Goal: Information Seeking & Learning: Understand process/instructions

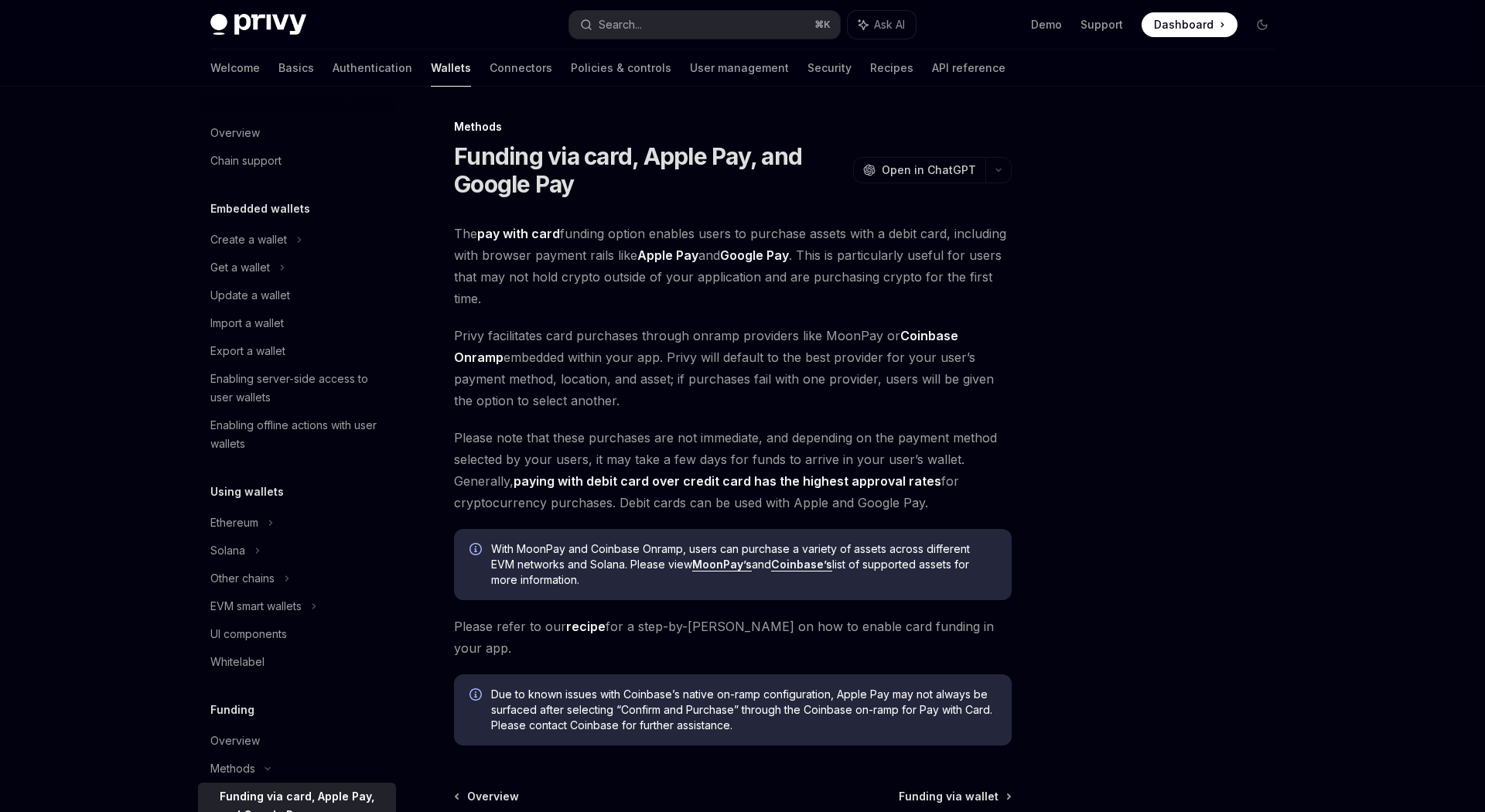
scroll to position [141, 0]
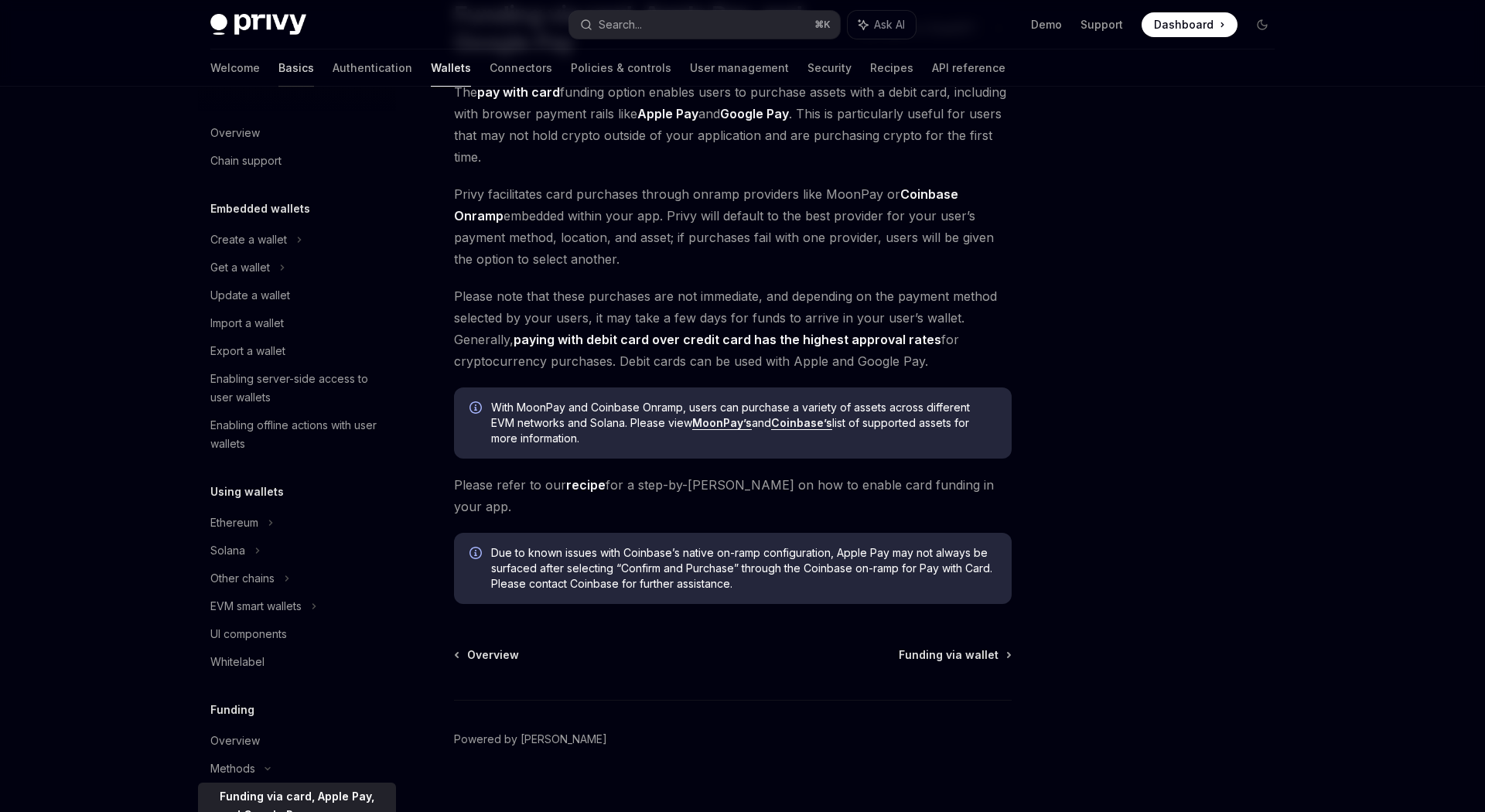
click at [279, 67] on link "Basics" at bounding box center [297, 68] width 35 height 37
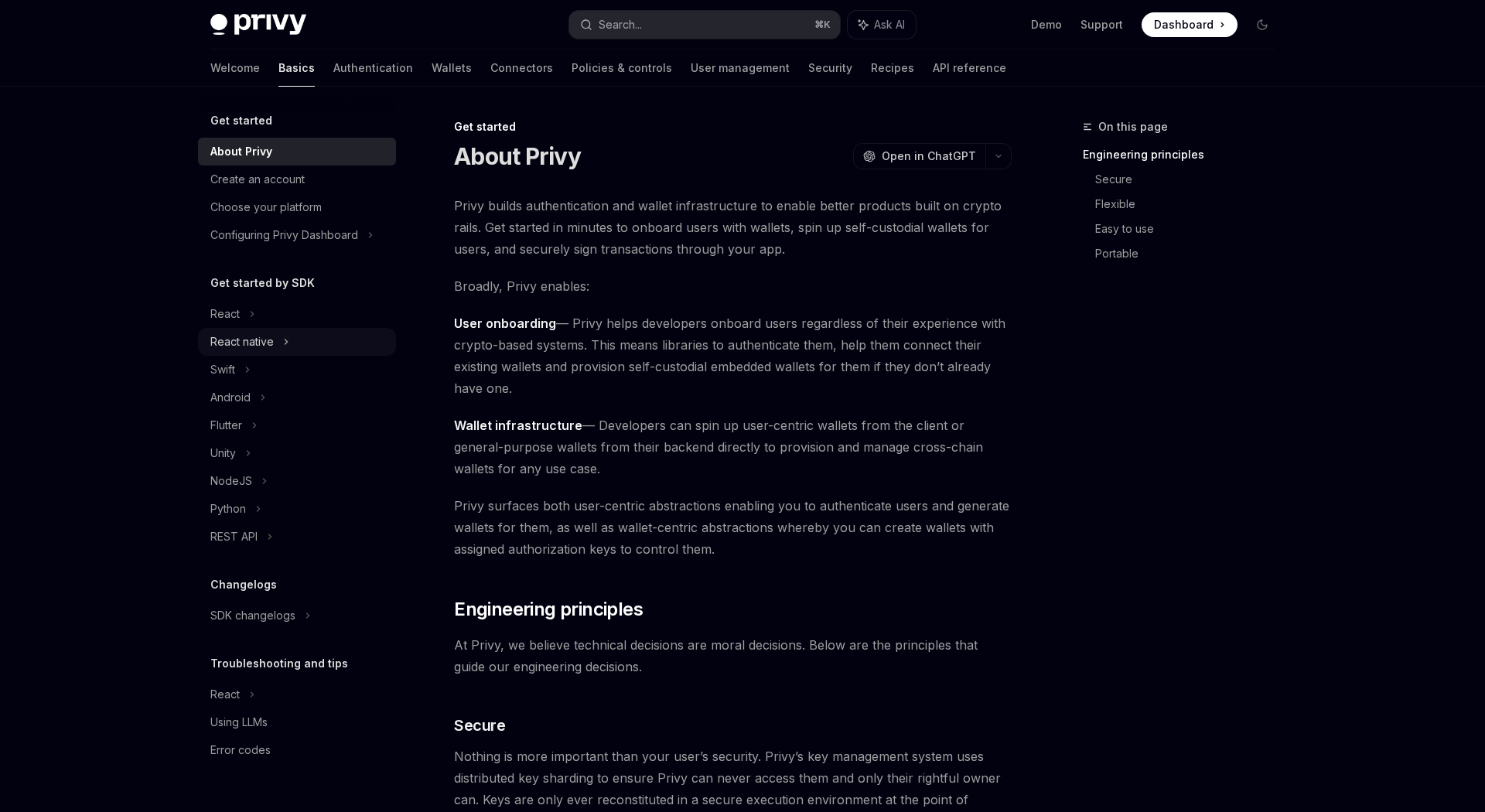
click at [250, 342] on div "React native" at bounding box center [242, 341] width 63 height 18
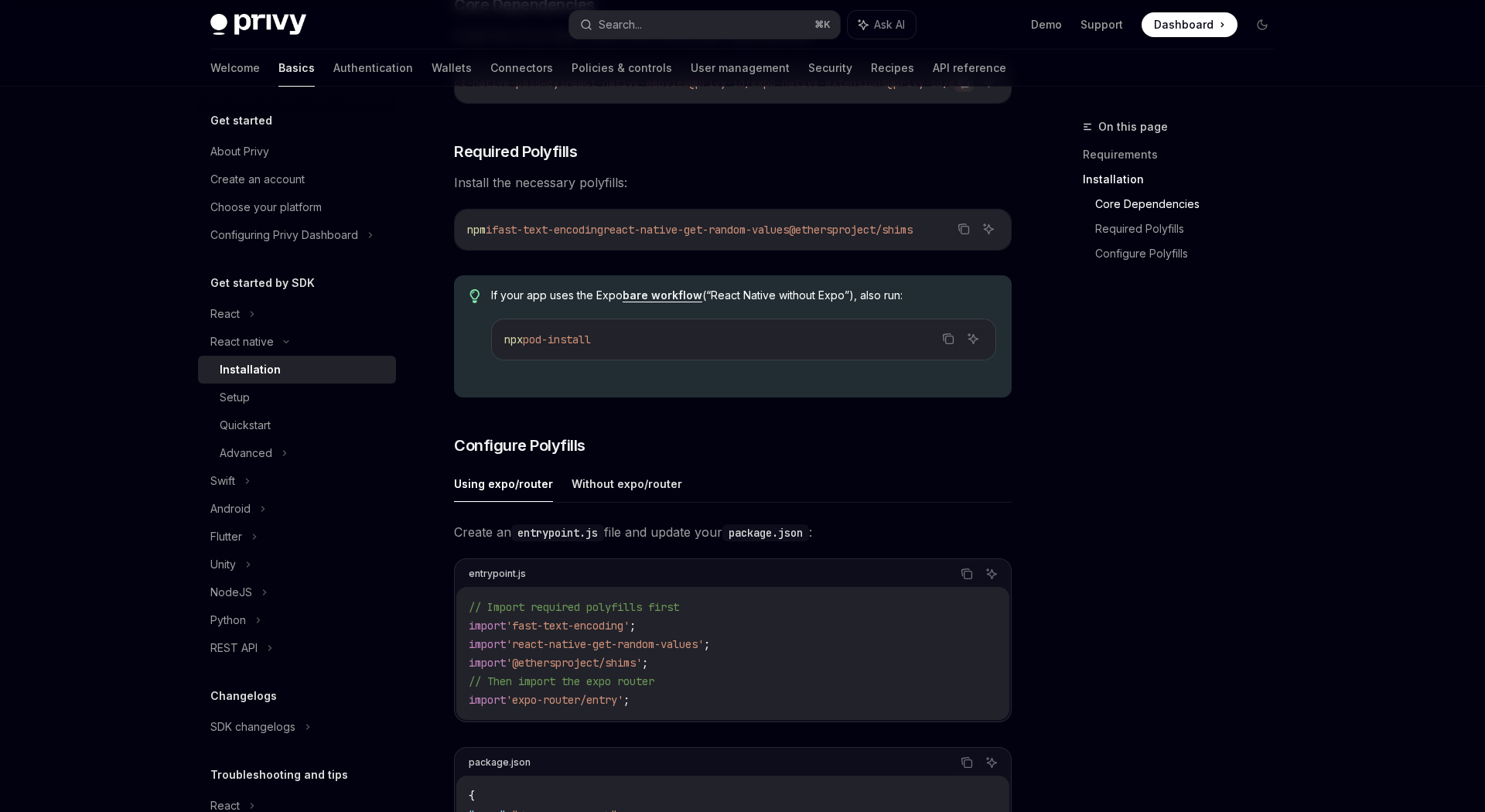
scroll to position [362, 0]
click at [1024, 435] on div "On this page Requirements Installation Core Dependencies Required Polyfills Con…" at bounding box center [742, 561] width 1089 height 1675
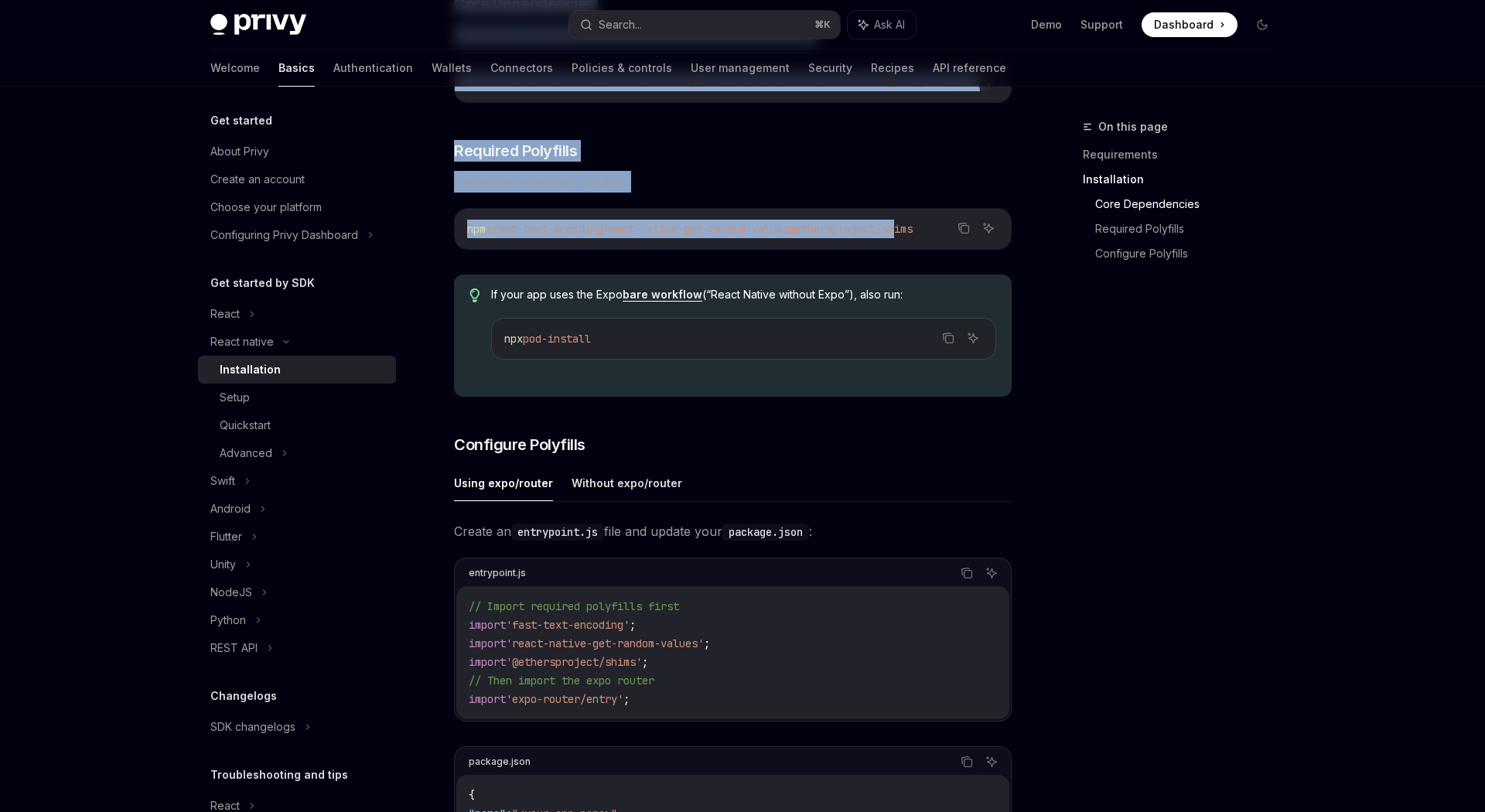
drag, startPoint x: 937, startPoint y: 234, endPoint x: 1048, endPoint y: 241, distance: 111.2
click at [1048, 241] on div "On this page Requirements Installation Core Dependencies Required Polyfills Con…" at bounding box center [742, 561] width 1089 height 1675
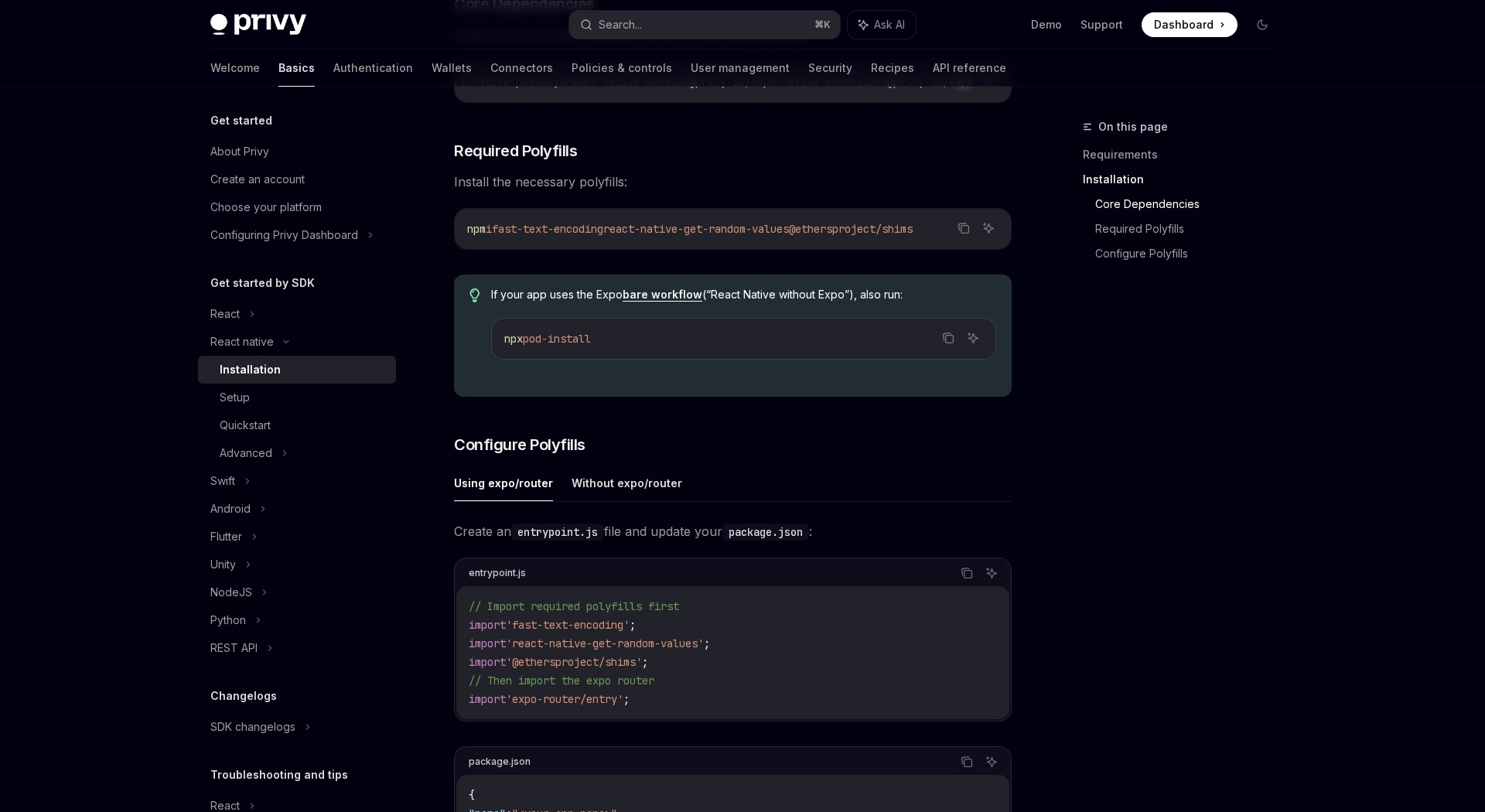
click at [1062, 337] on div "On this page Requirements Installation Core Dependencies Required Polyfills Con…" at bounding box center [1169, 464] width 235 height 694
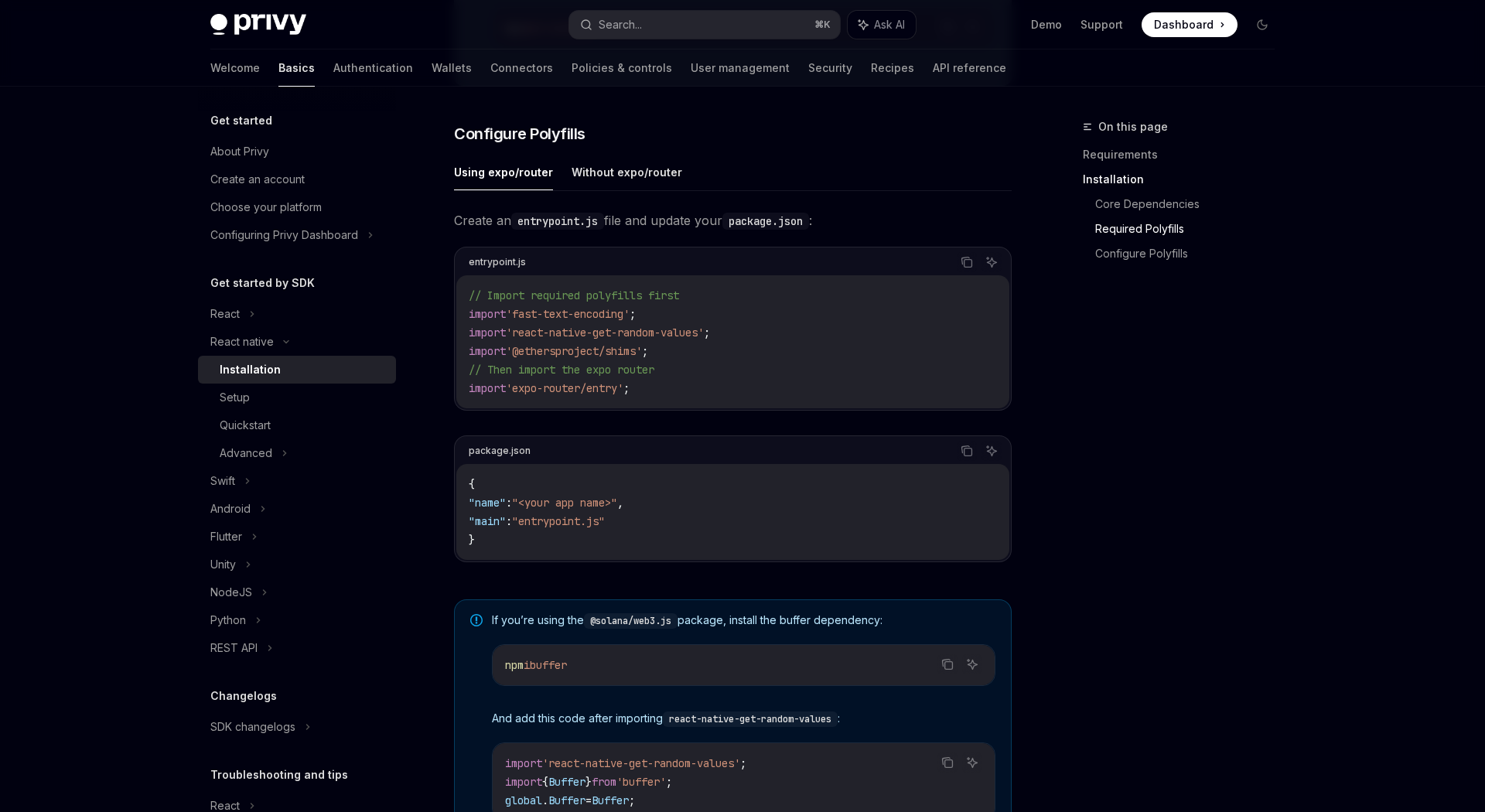
scroll to position [673, 0]
click at [625, 183] on button "Without expo/router" at bounding box center [627, 173] width 111 height 36
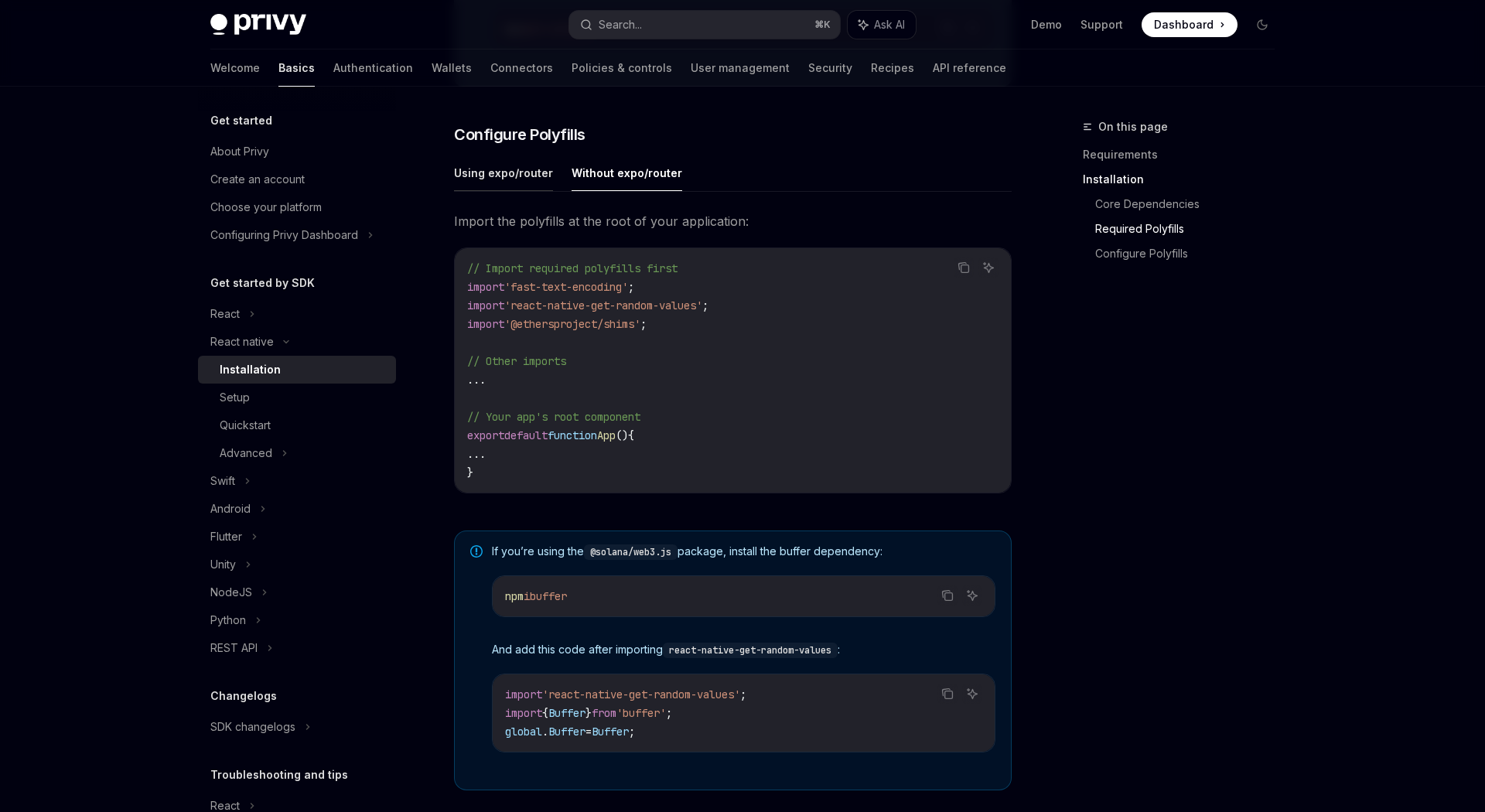
click at [508, 176] on button "Using expo/router" at bounding box center [503, 173] width 99 height 36
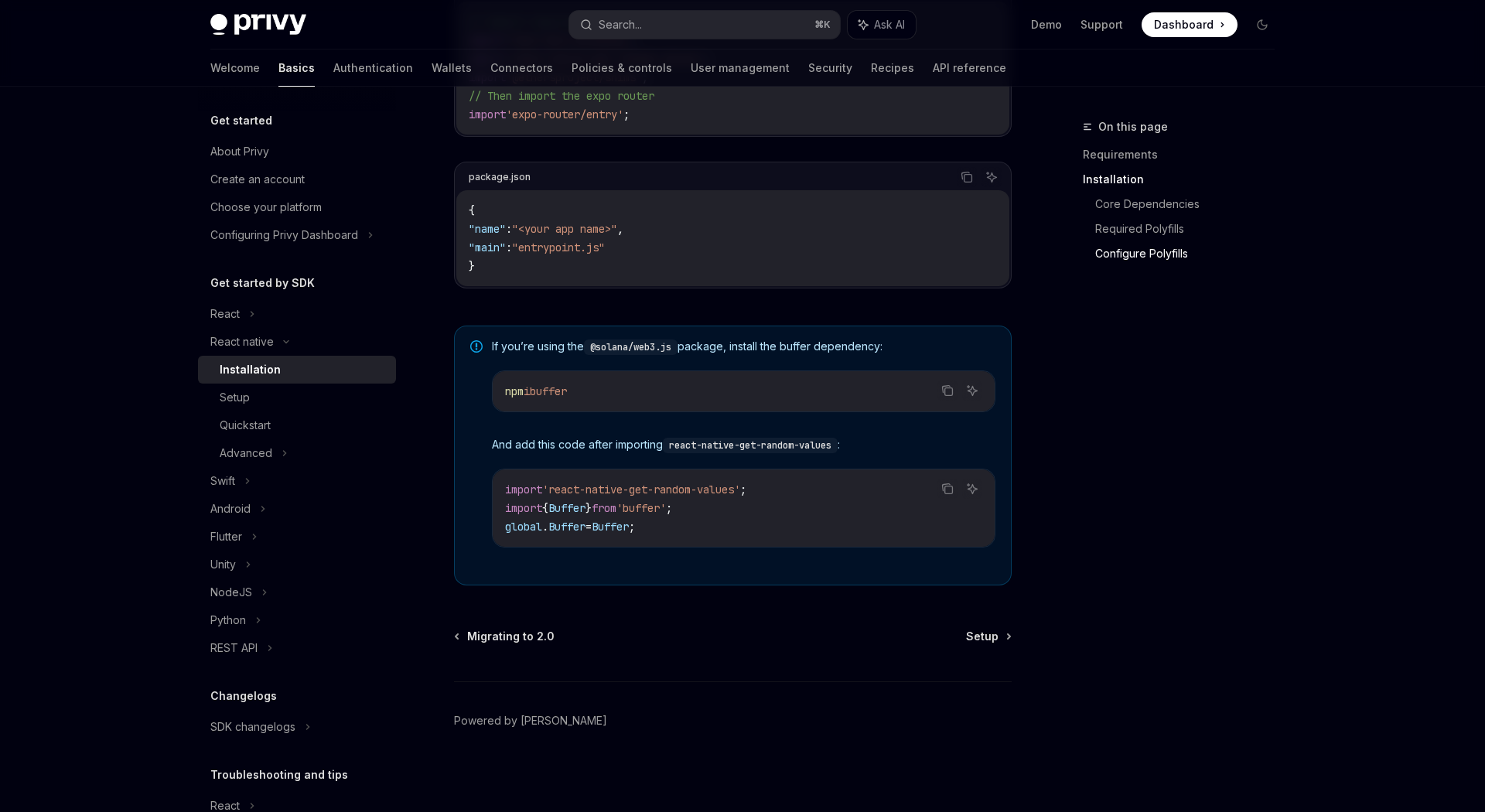
scroll to position [956, 0]
click at [1004, 629] on link "Setup" at bounding box center [988, 633] width 44 height 15
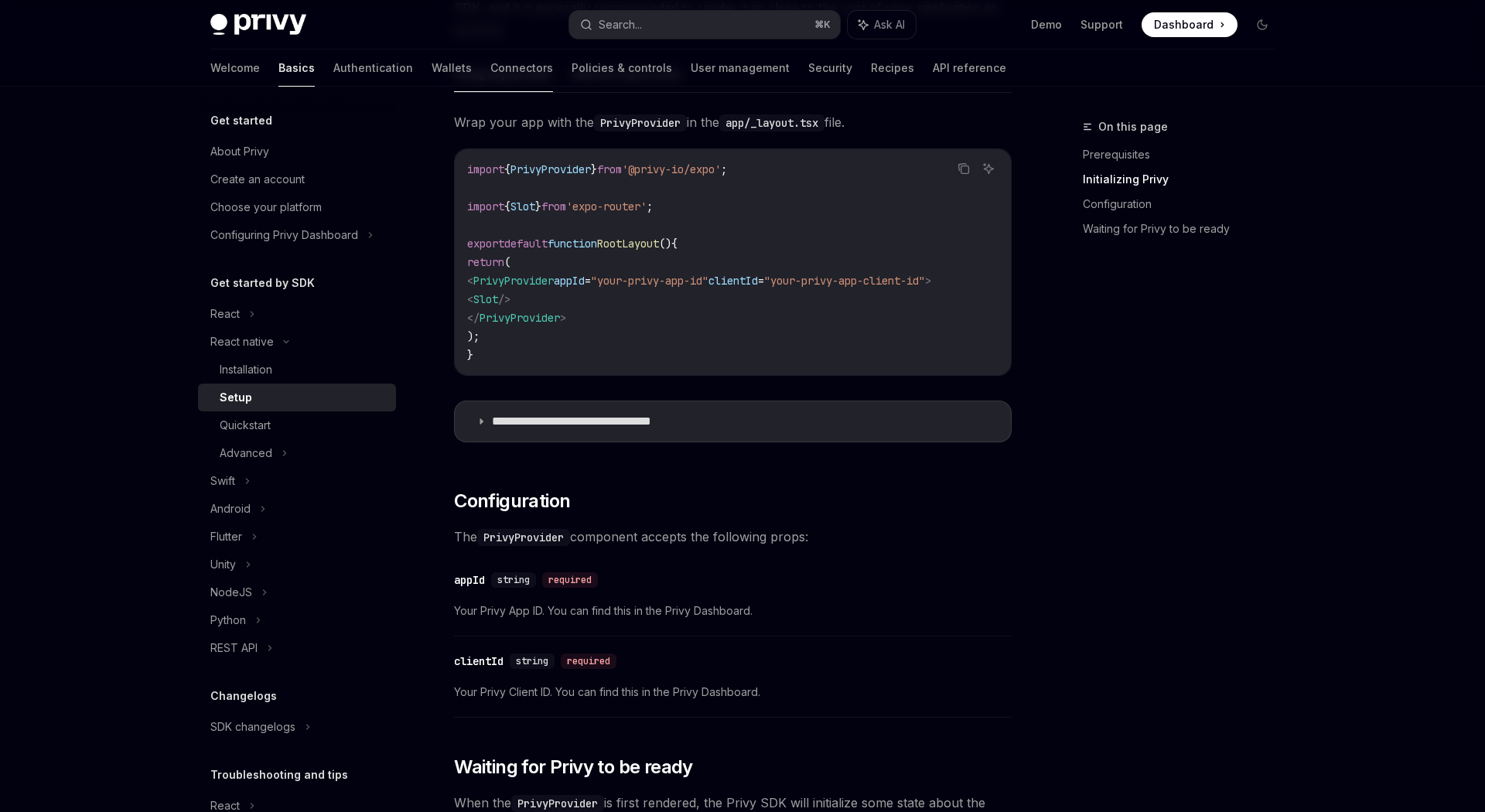
scroll to position [484, 0]
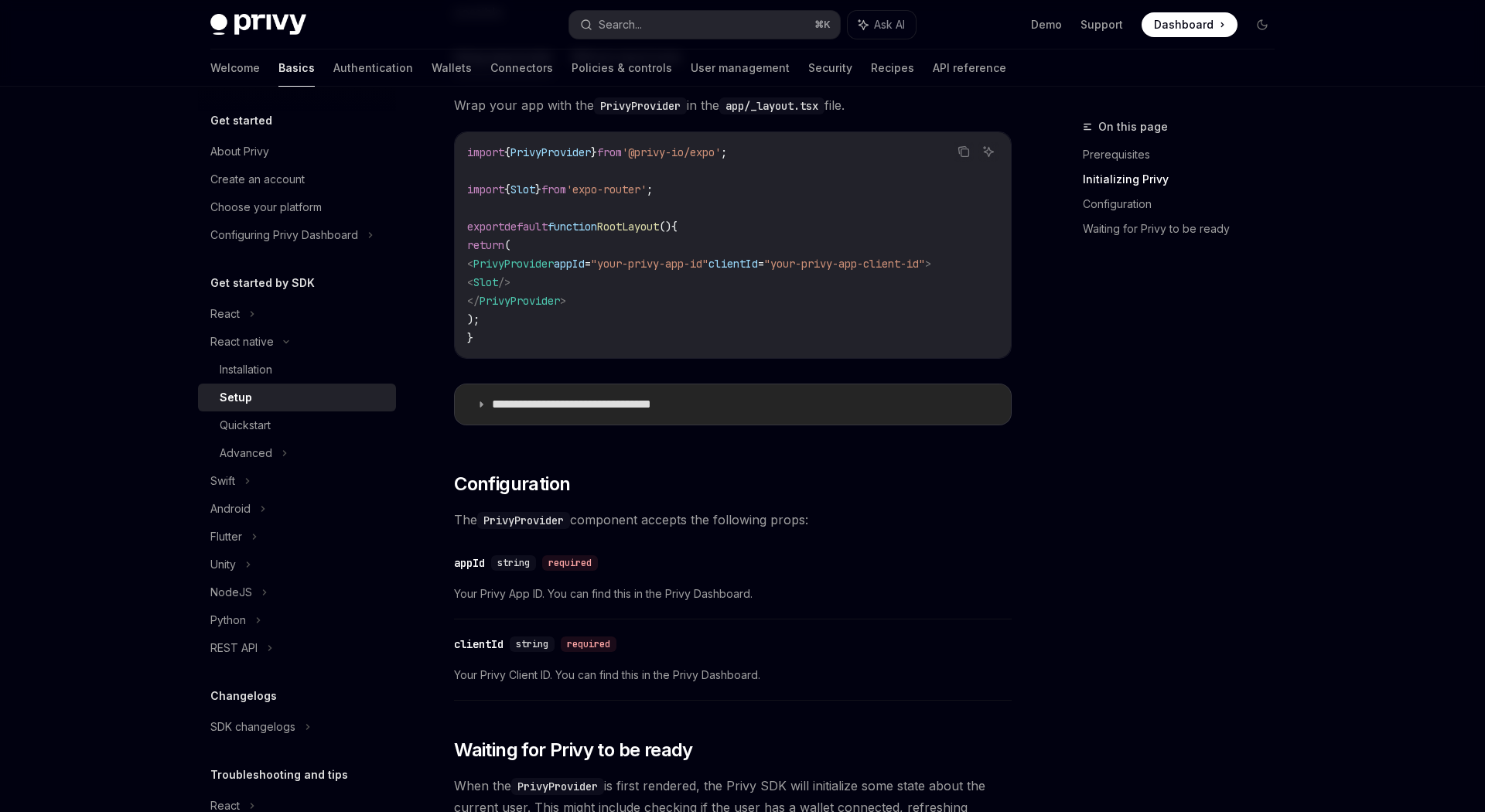
click at [480, 409] on icon at bounding box center [481, 405] width 10 height 10
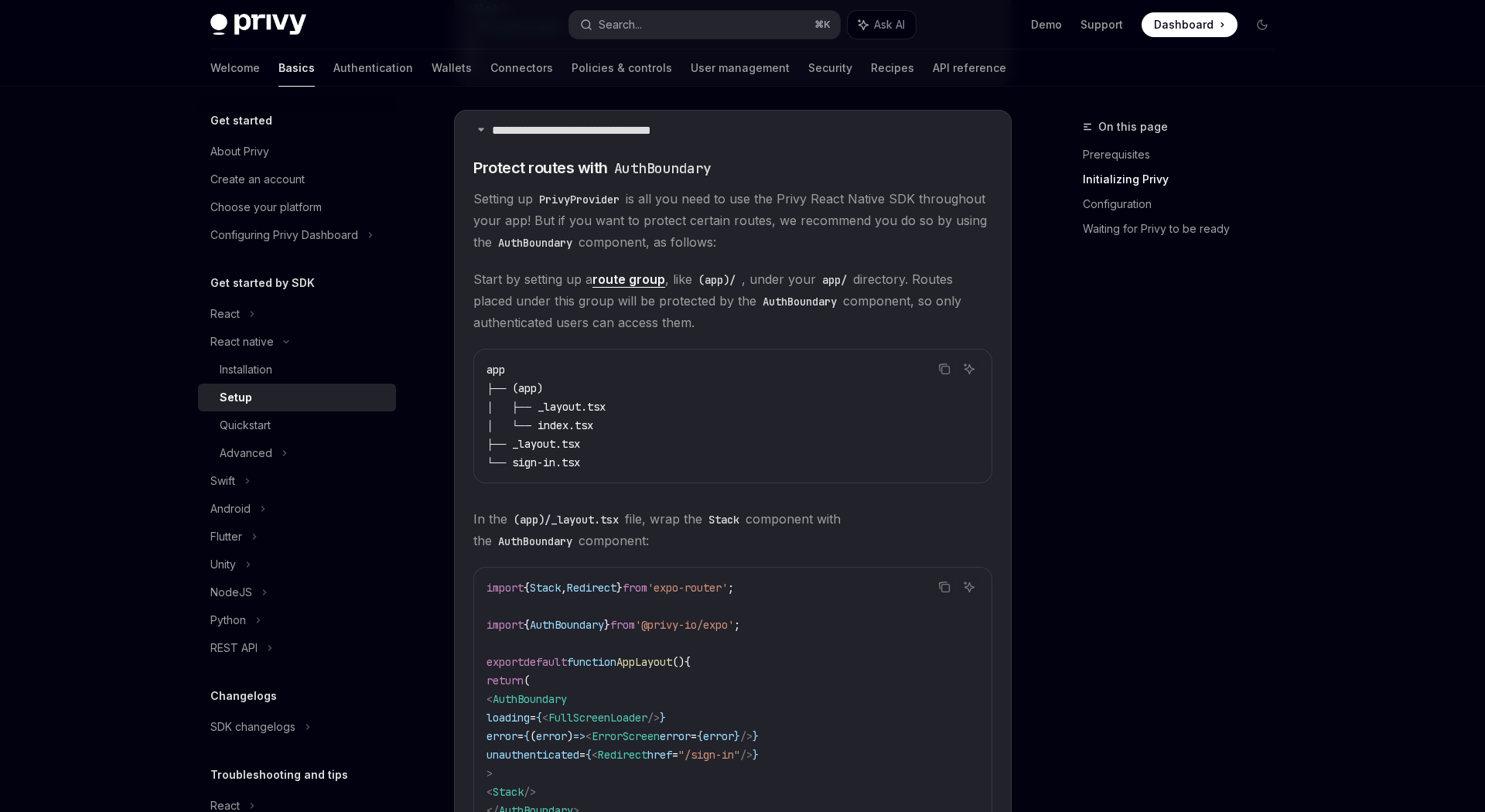
scroll to position [748, 0]
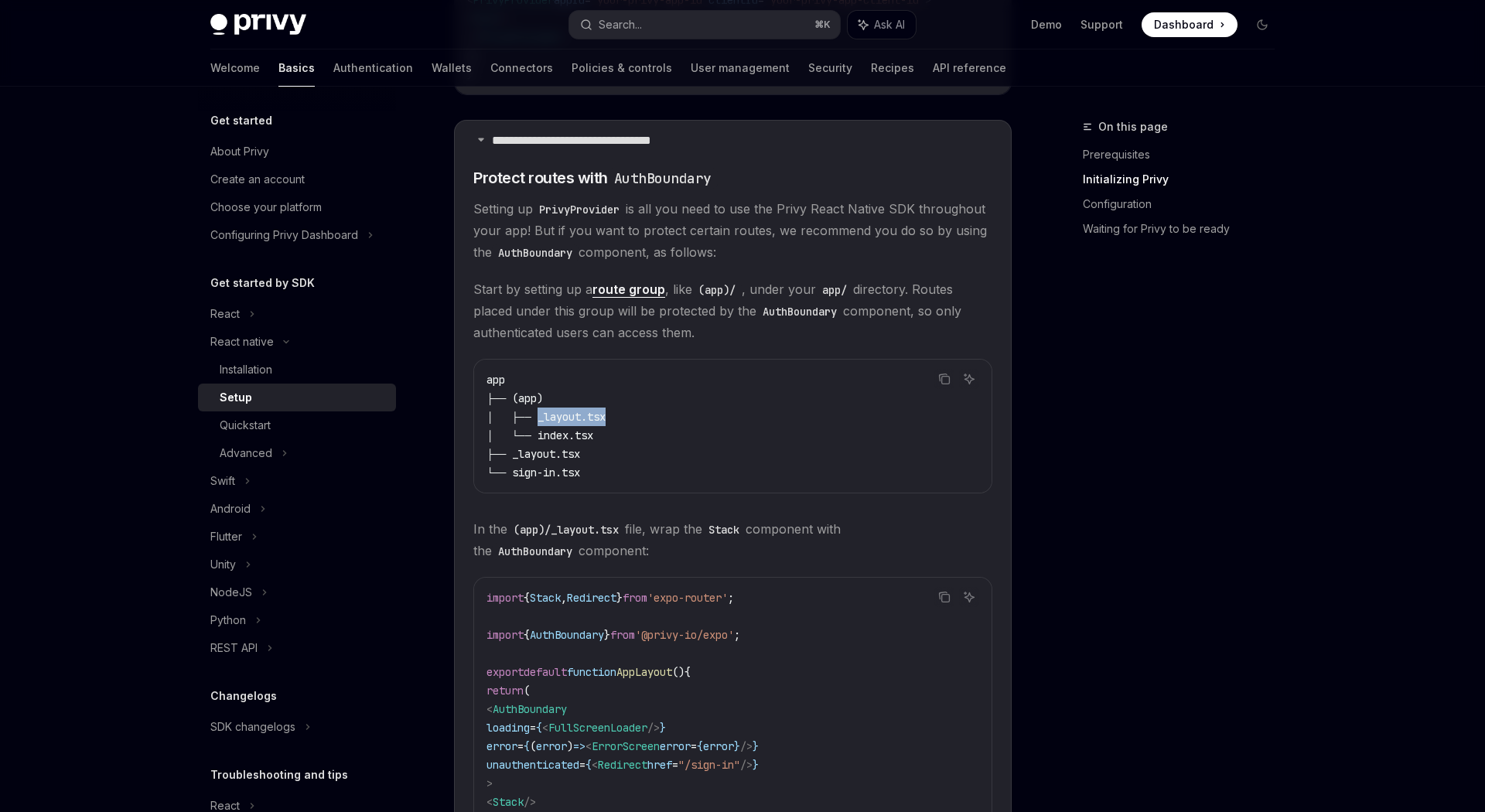
drag, startPoint x: 552, startPoint y: 426, endPoint x: 646, endPoint y: 425, distance: 94.0
click at [646, 425] on code "app ├── (app) │ ├── _layout.tsx │ └── index.tsx ├── _layout.tsx └── sign-in.tsx" at bounding box center [733, 426] width 493 height 112
drag, startPoint x: 554, startPoint y: 440, endPoint x: 611, endPoint y: 443, distance: 57.1
click at [593, 443] on span "│ └── index.tsx" at bounding box center [540, 435] width 107 height 14
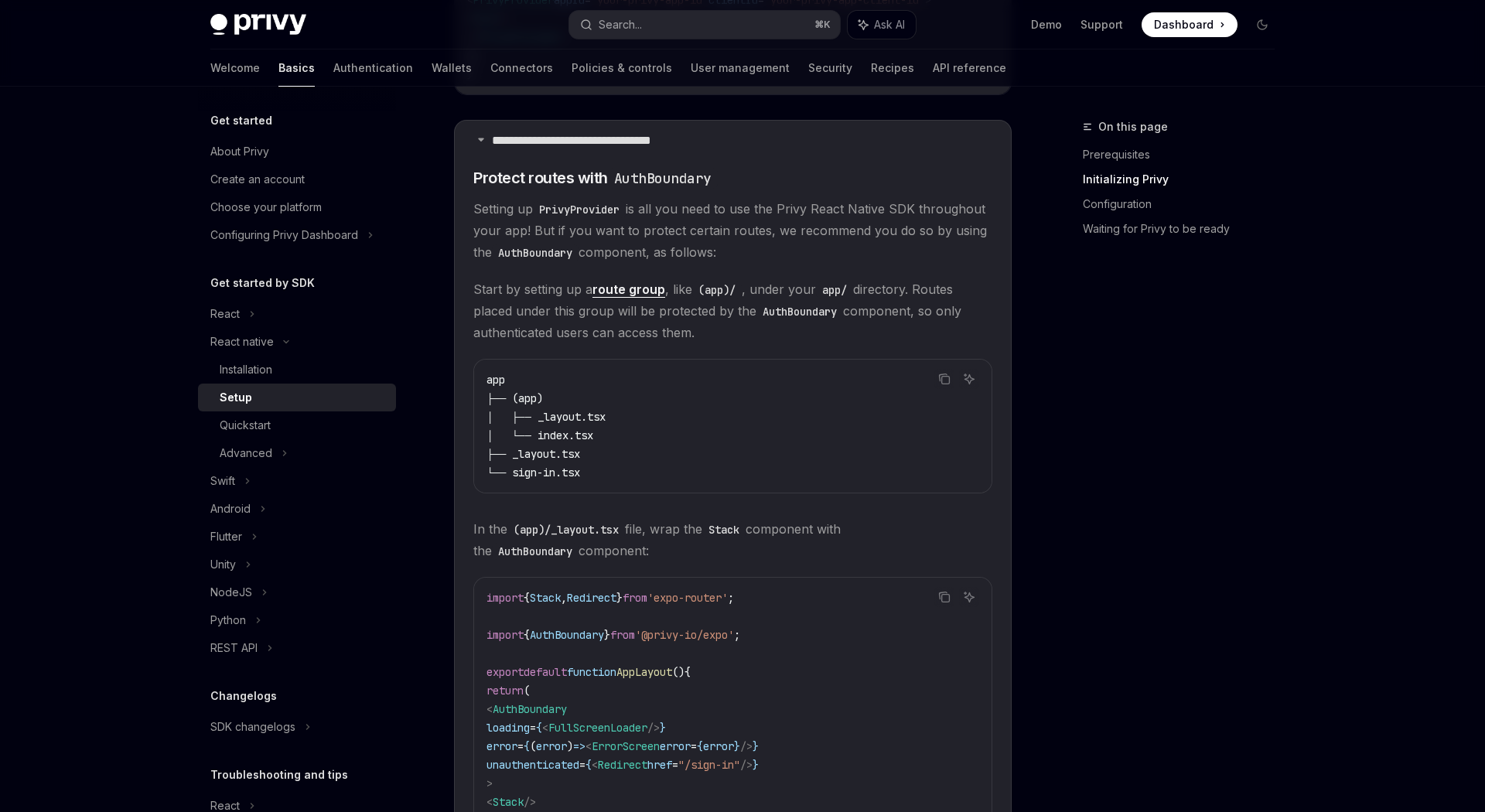
click at [675, 447] on code "app ├── (app) │ ├── _layout.tsx │ └── index.tsx ├── _layout.tsx └── sign-in.tsx" at bounding box center [733, 426] width 493 height 112
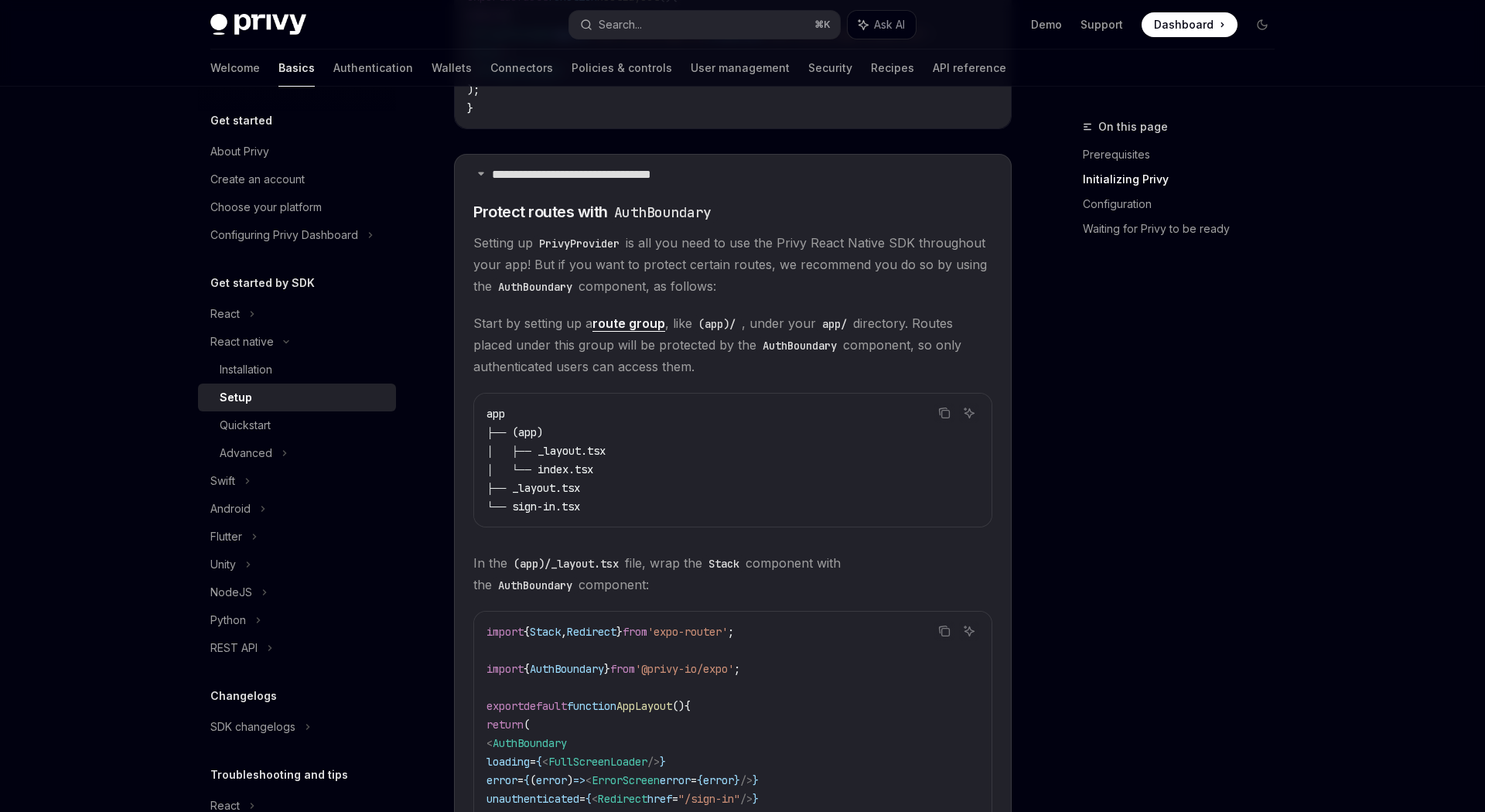
scroll to position [699, 0]
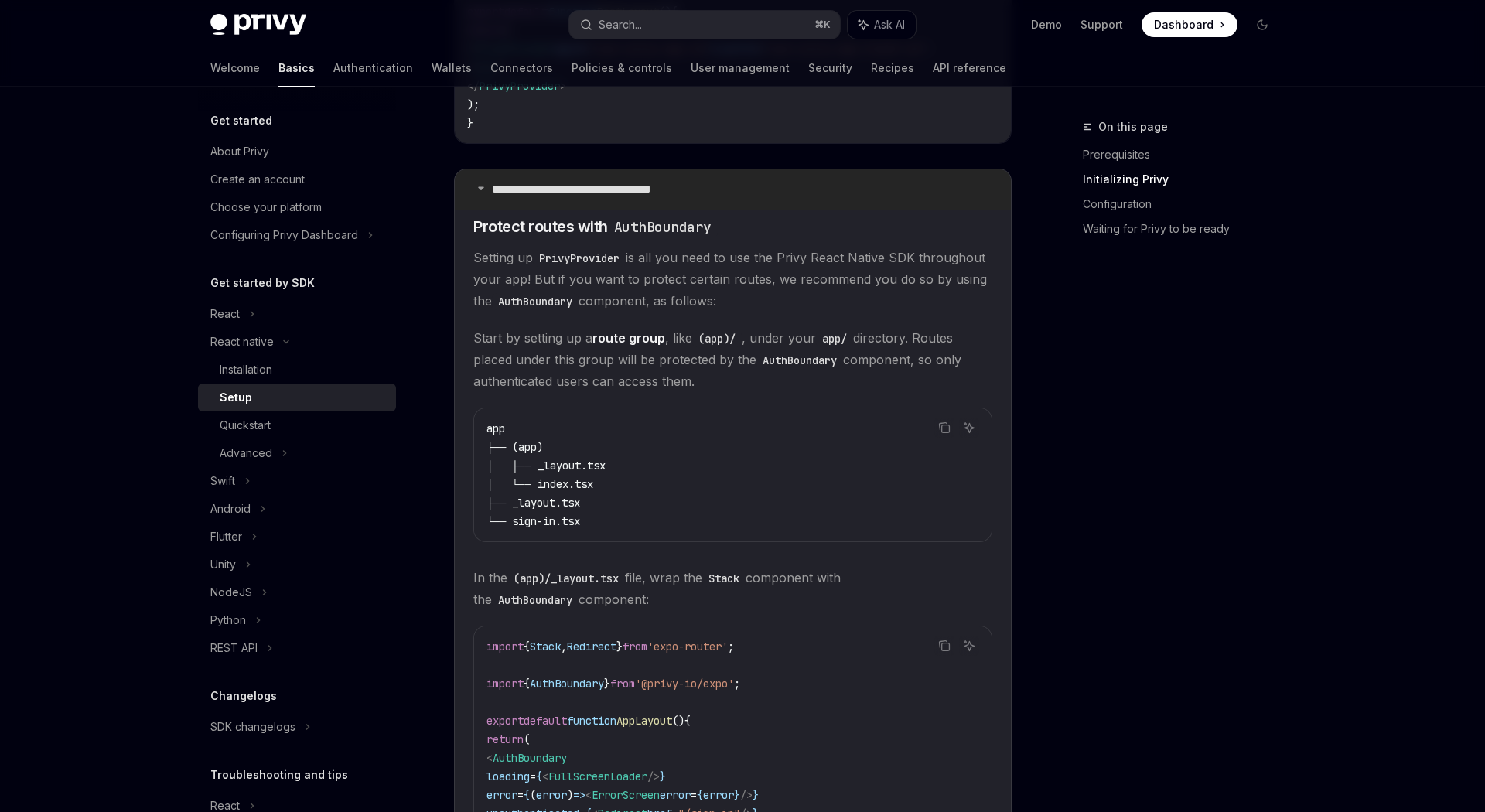
click at [603, 194] on p "**********" at bounding box center [599, 189] width 215 height 15
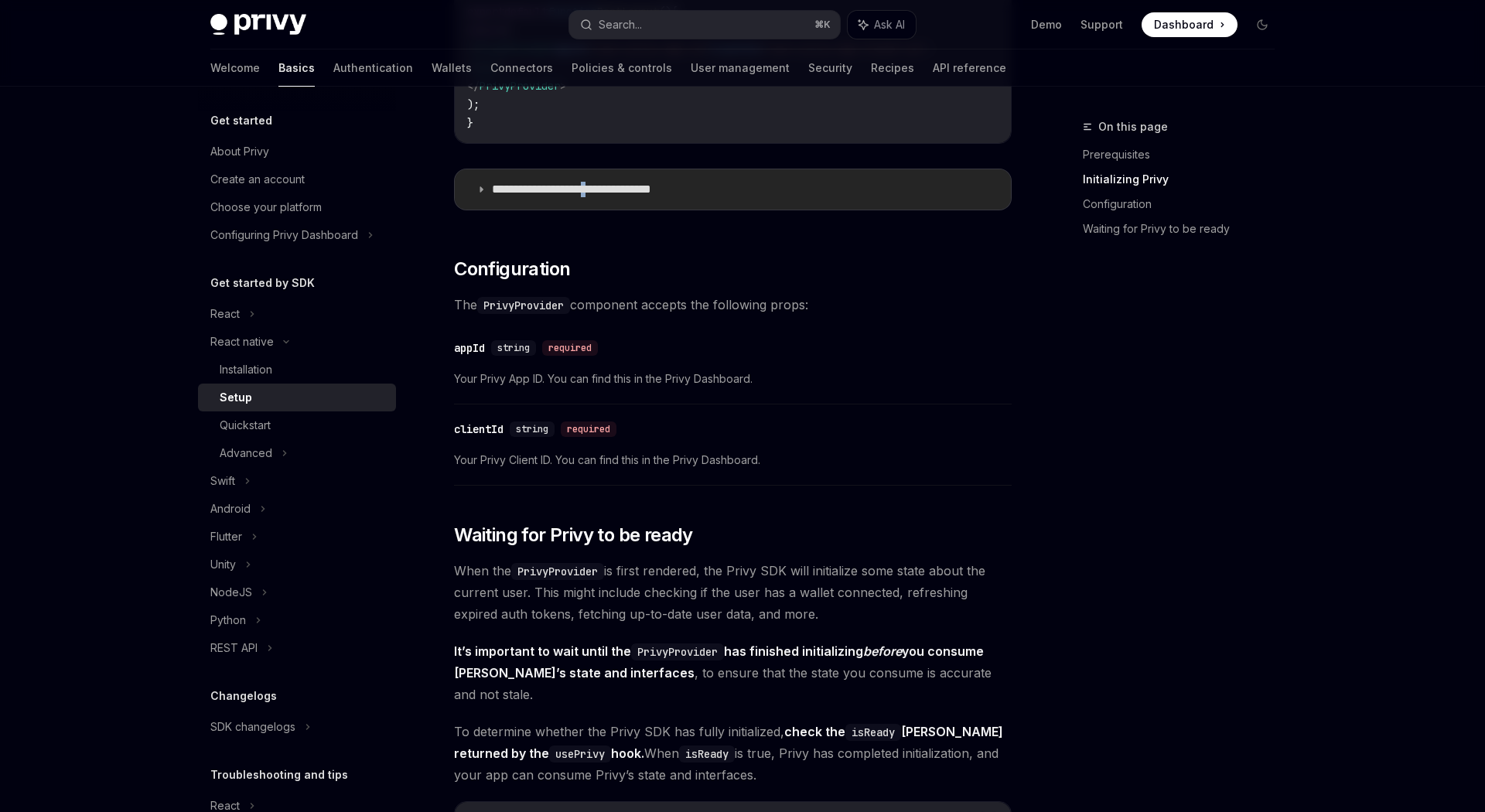
click at [603, 194] on p "**********" at bounding box center [599, 189] width 215 height 15
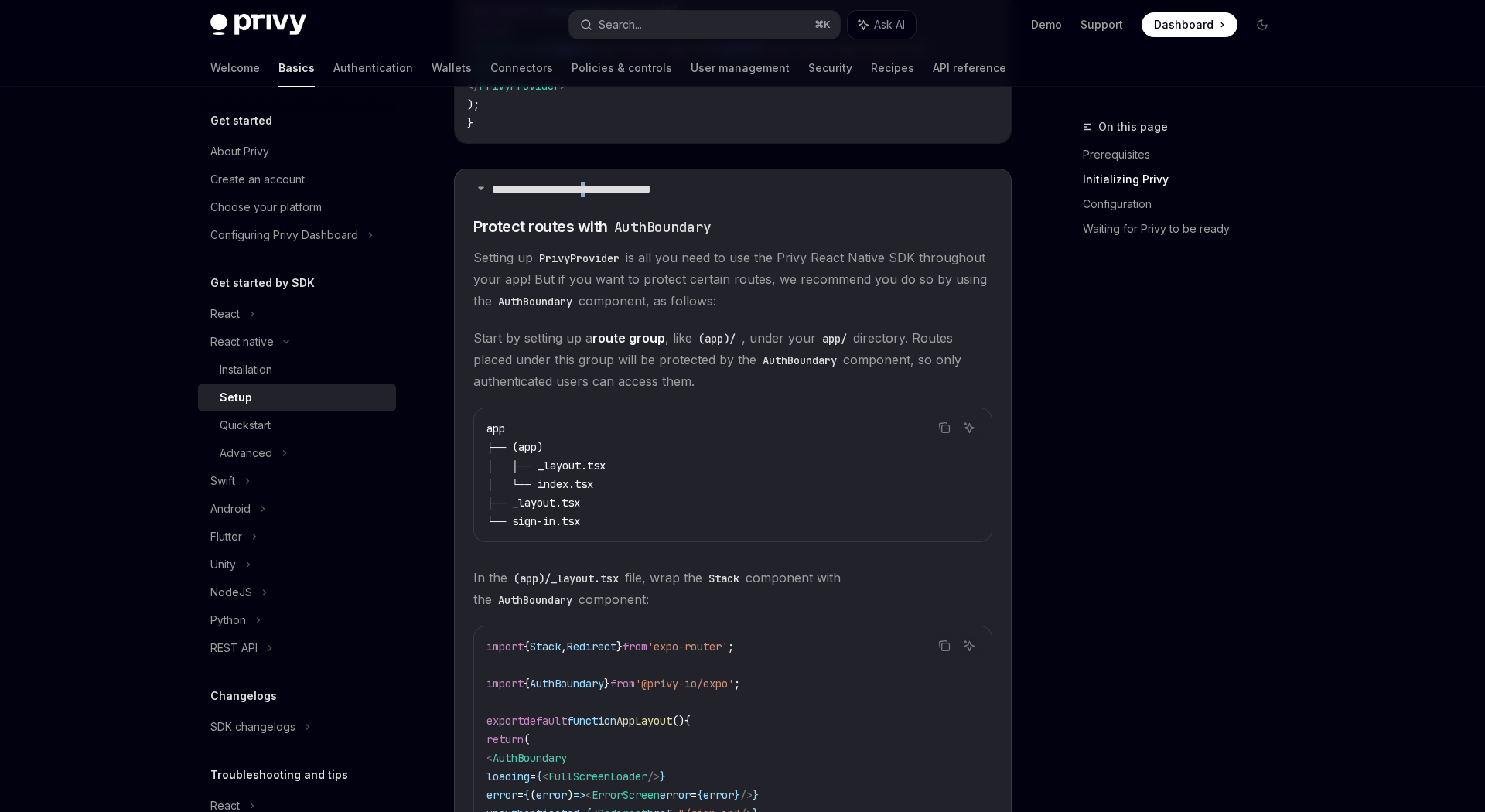
scroll to position [741, 0]
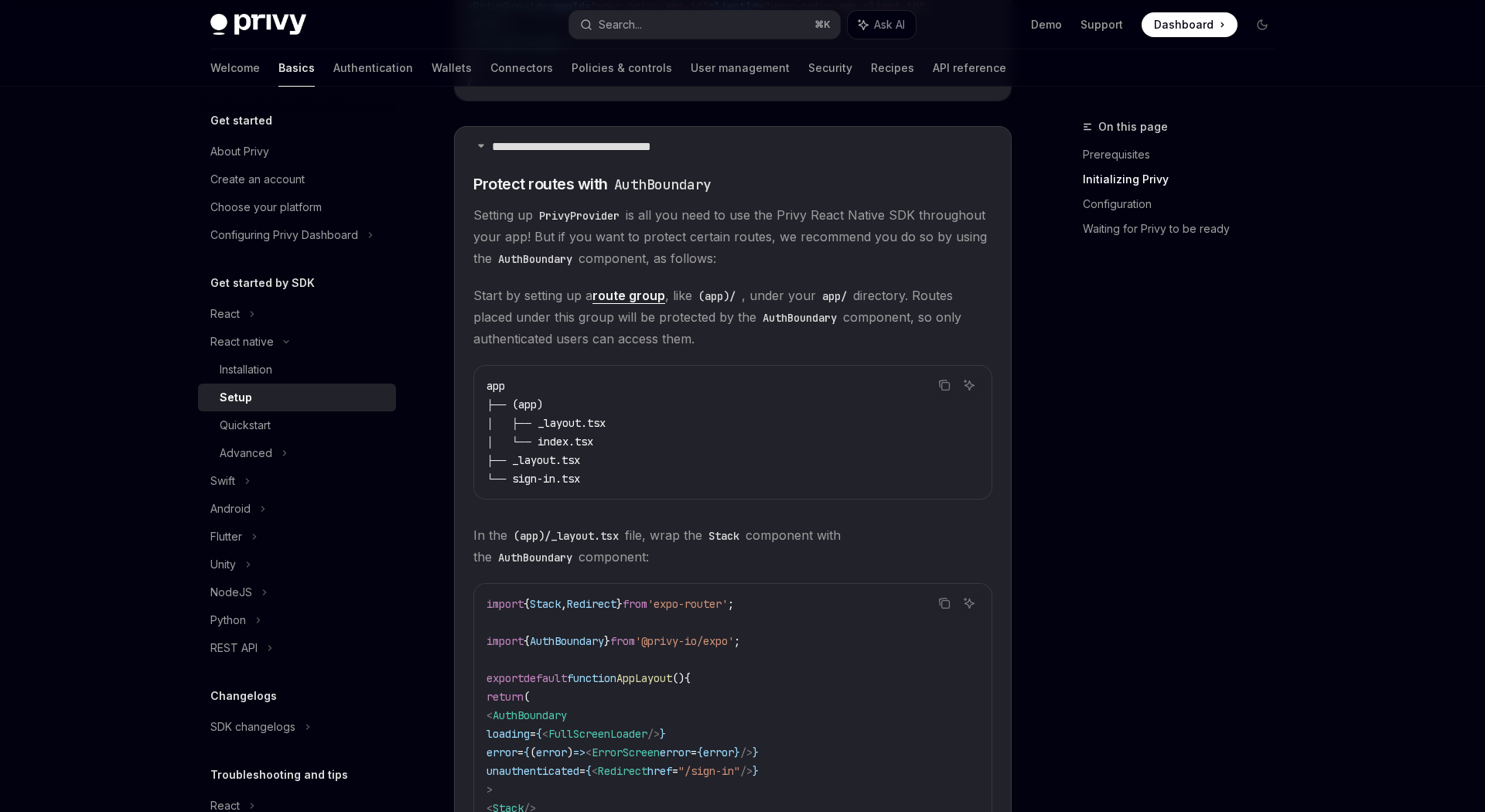
click at [543, 263] on code "AuthBoundary" at bounding box center [535, 259] width 87 height 17
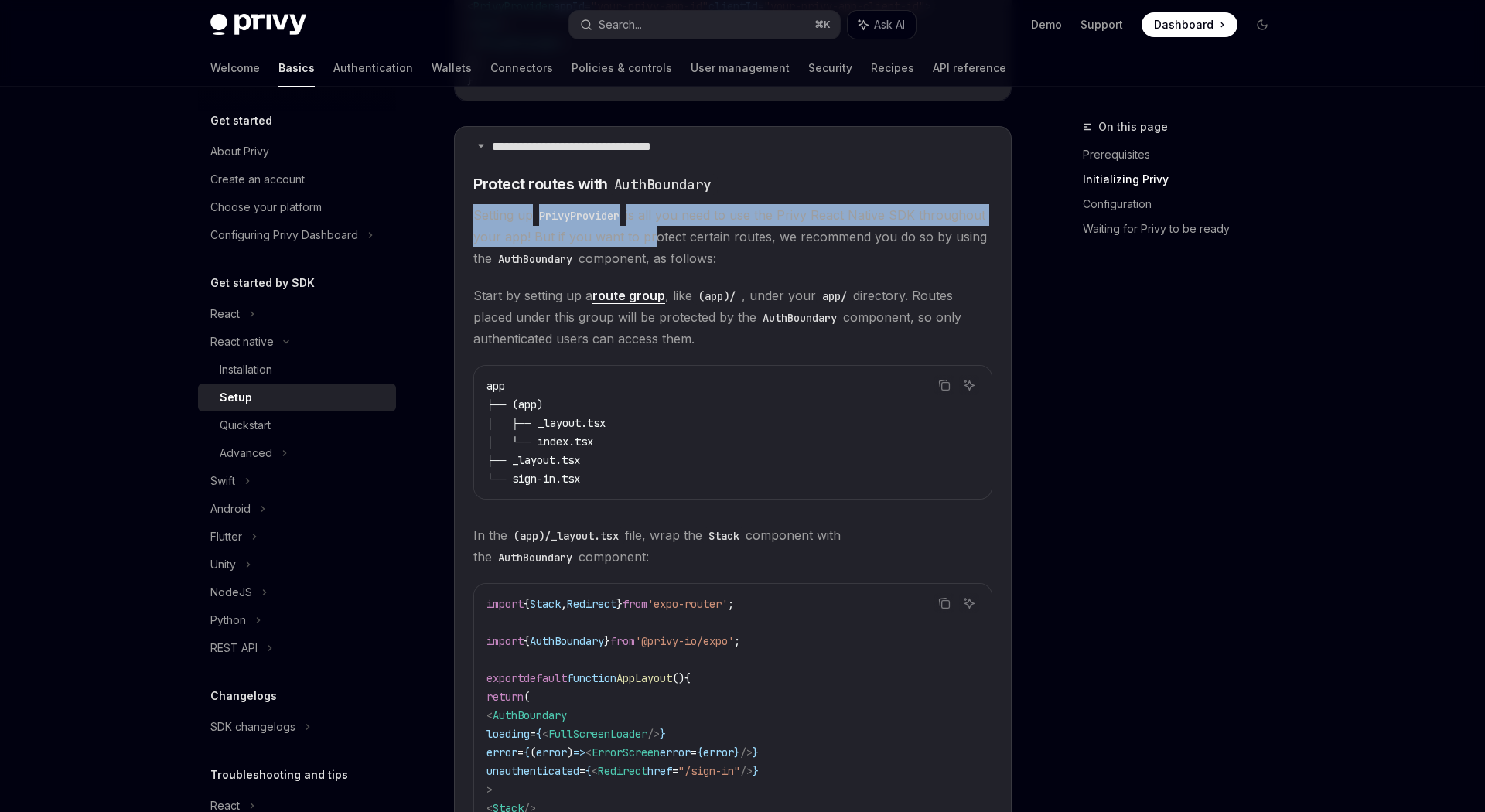
drag, startPoint x: 472, startPoint y: 219, endPoint x: 644, endPoint y: 236, distance: 172.8
click at [644, 236] on span "Setting up PrivyProvider is all you need to use the Privy React Native SDK thro…" at bounding box center [733, 236] width 519 height 65
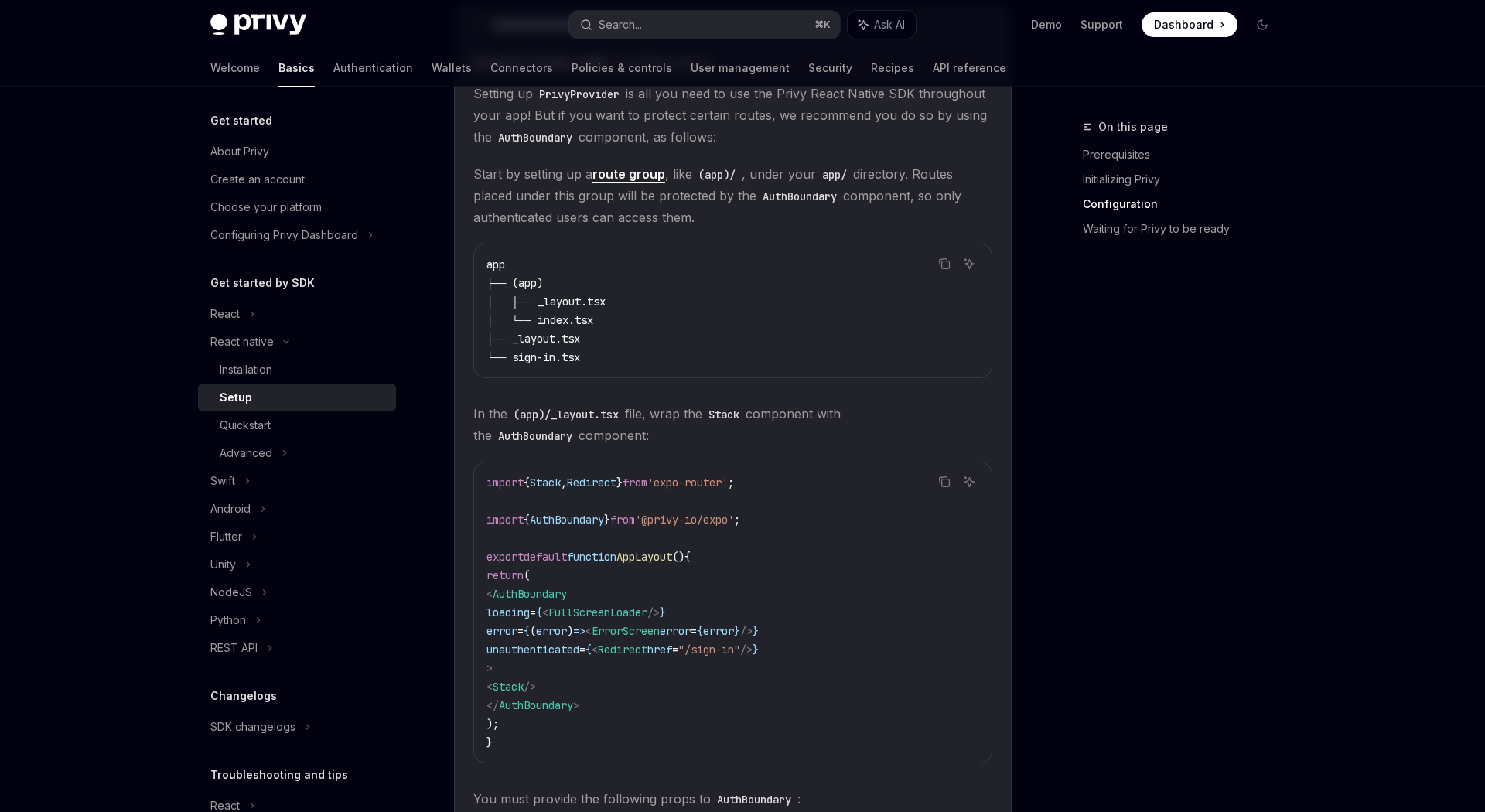
scroll to position [848, 0]
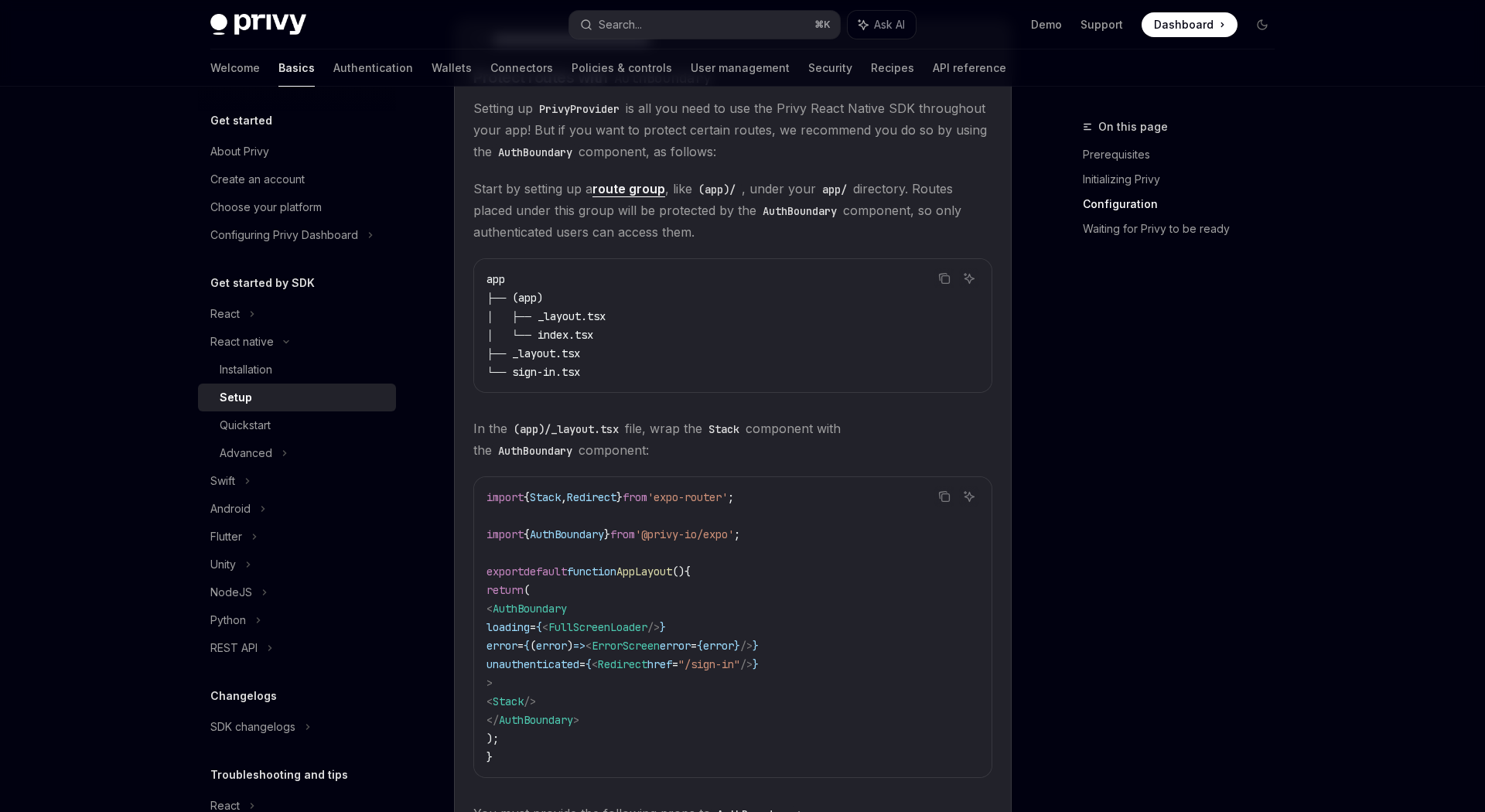
drag, startPoint x: 475, startPoint y: 434, endPoint x: 546, endPoint y: 454, distance: 73.8
click at [546, 454] on span "In the (app)/_layout.tsx file, wrap the Stack component with the AuthBoundary c…" at bounding box center [733, 439] width 519 height 43
click at [546, 455] on span "In the (app)/_layout.tsx file, wrap the Stack component with the AuthBoundary c…" at bounding box center [733, 439] width 519 height 43
drag, startPoint x: 546, startPoint y: 455, endPoint x: 452, endPoint y: 433, distance: 96.5
click at [452, 433] on div "React native Setup OpenAI Open in ChatGPT OpenAI Open in ChatGPT ​ Prerequisite…" at bounding box center [587, 749] width 854 height 2959
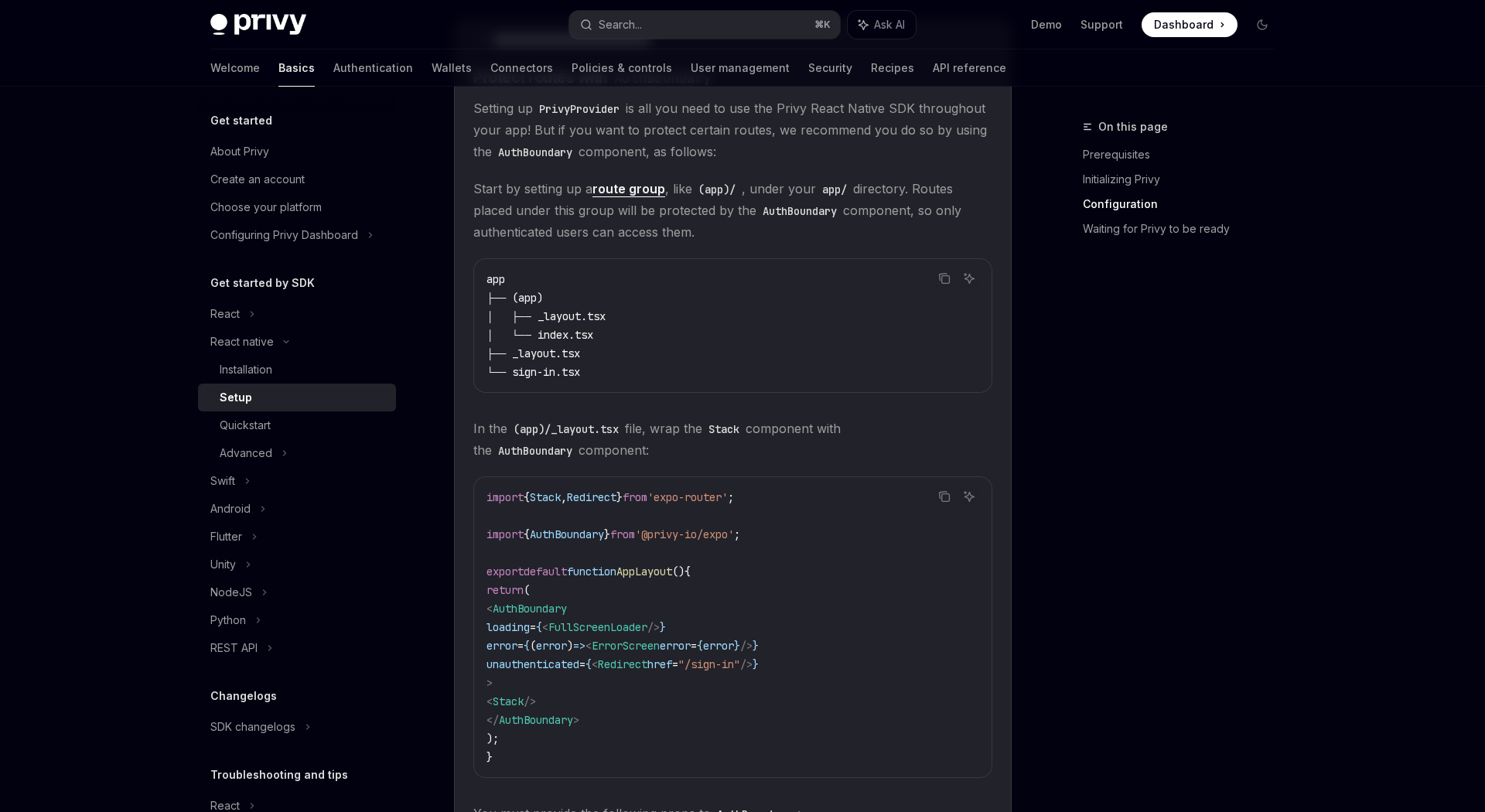
click at [558, 453] on span "In the (app)/_layout.tsx file, wrap the Stack component with the AuthBoundary c…" at bounding box center [733, 439] width 519 height 43
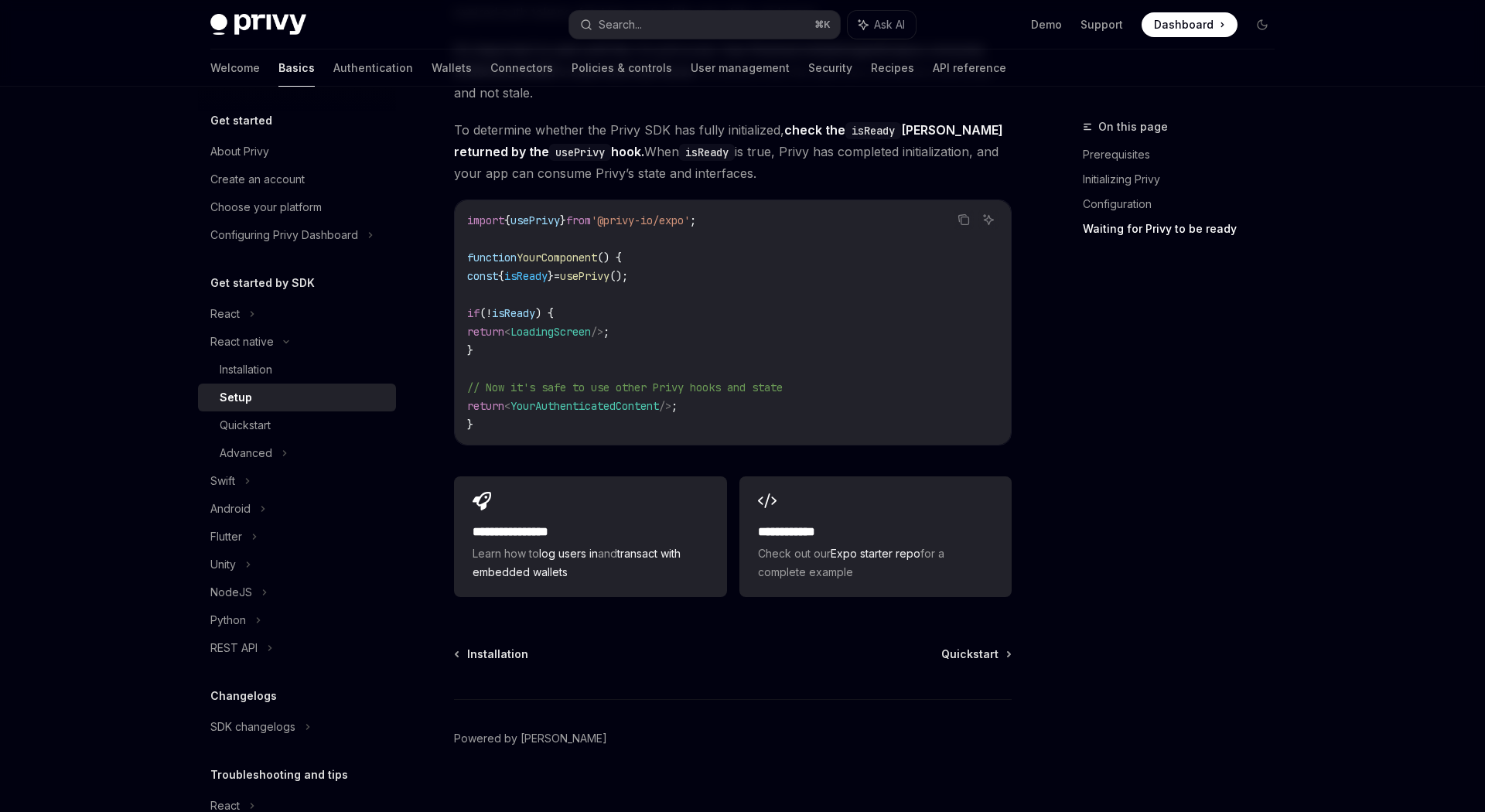
scroll to position [2249, 0]
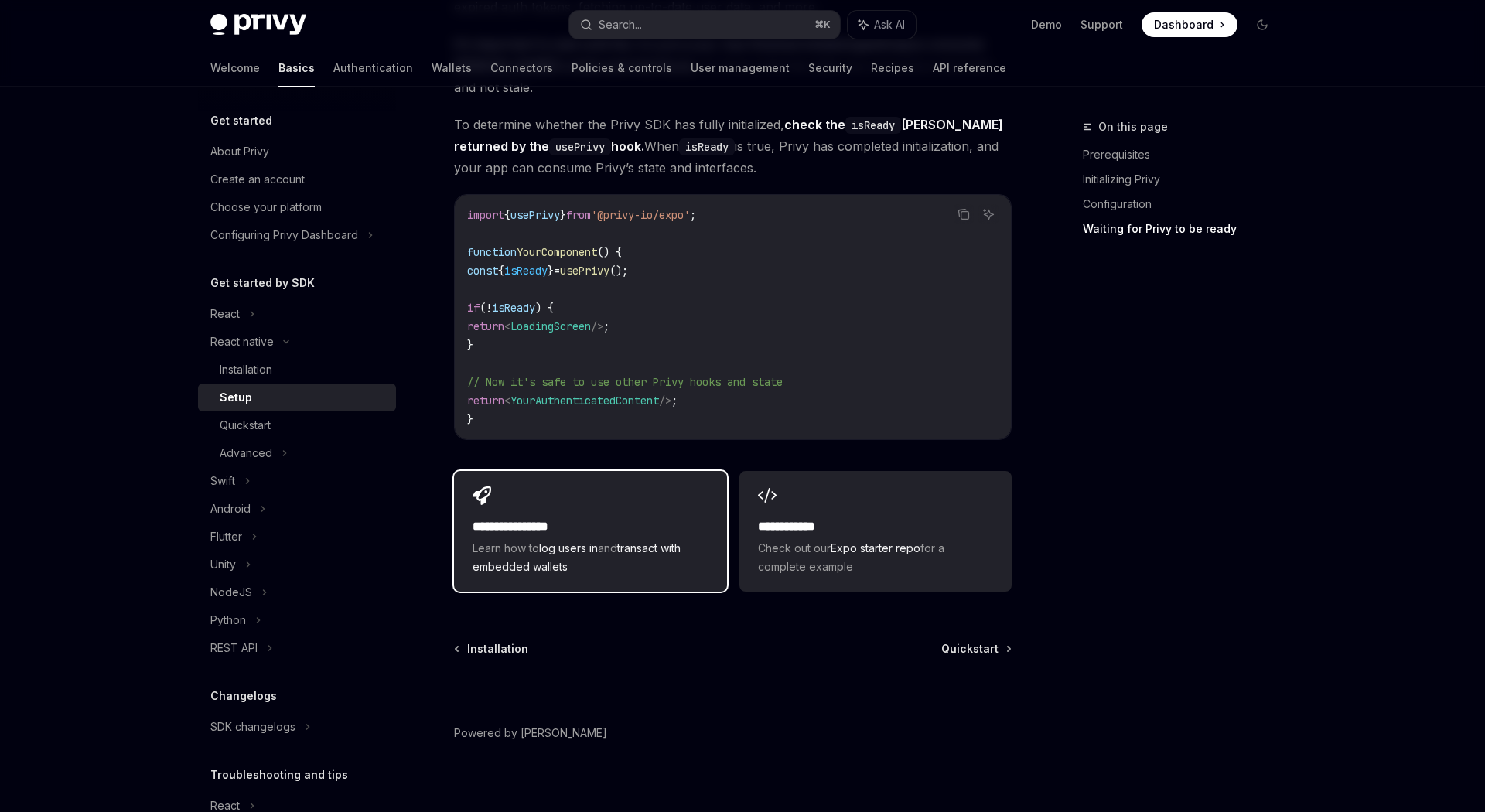
click at [558, 471] on div "**********" at bounding box center [590, 531] width 272 height 120
type textarea "*"
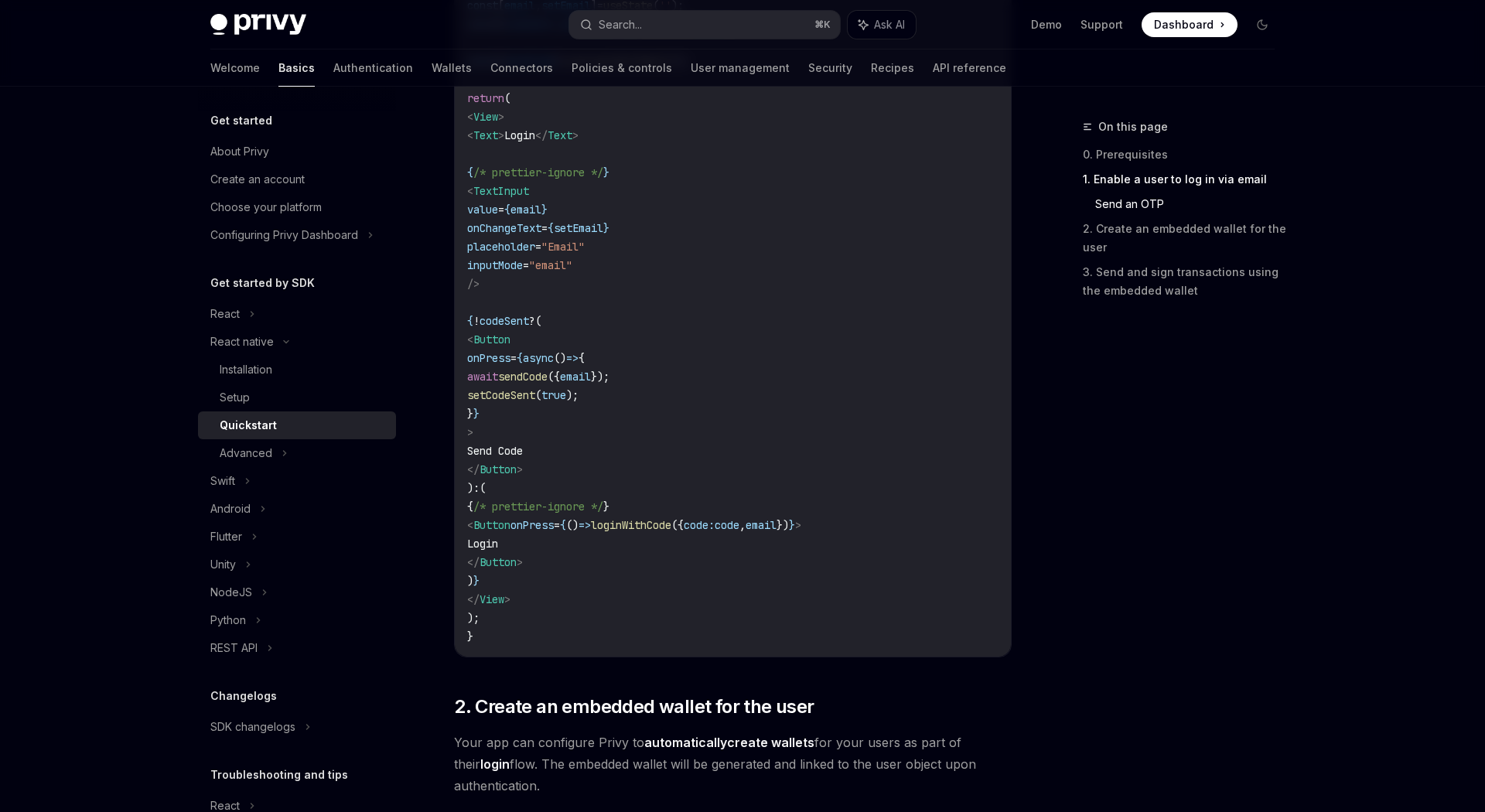
scroll to position [928, 0]
